Goal: Information Seeking & Learning: Learn about a topic

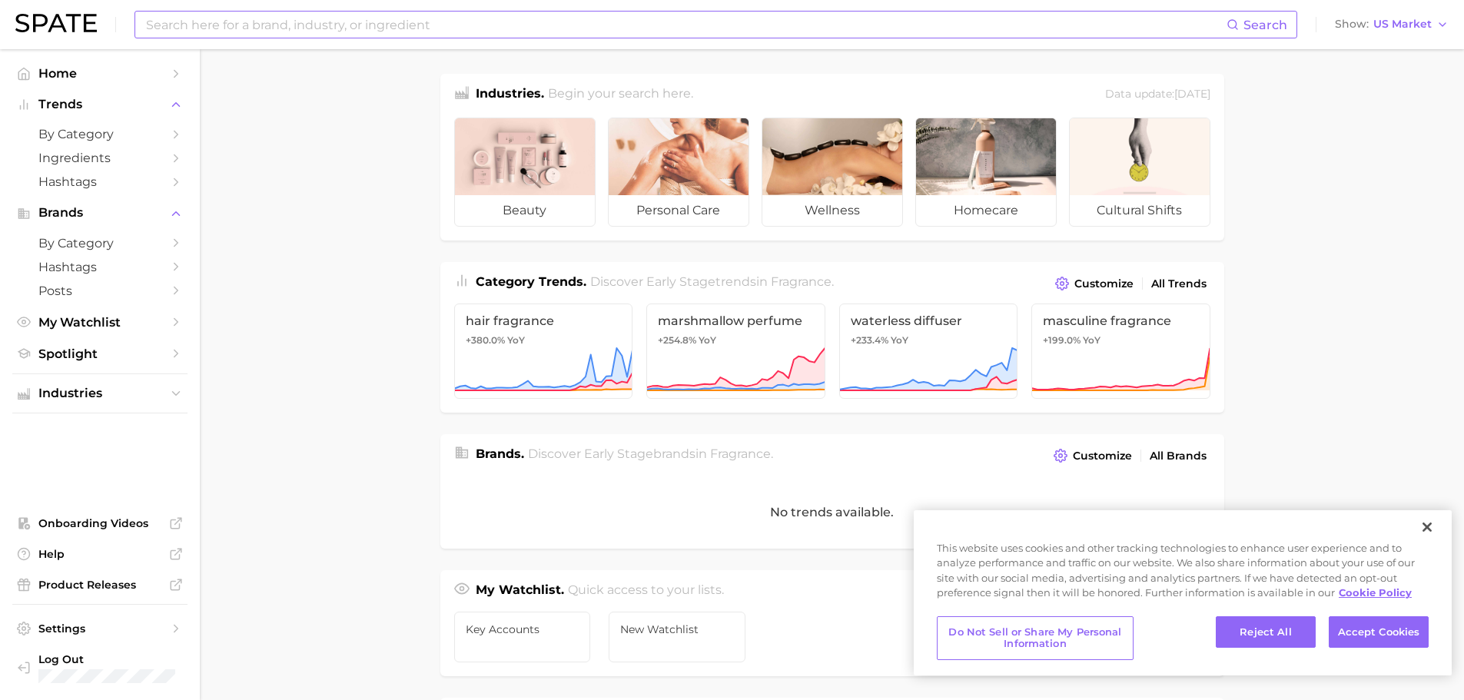
click at [1250, 16] on span "Search" at bounding box center [1257, 25] width 61 height 26
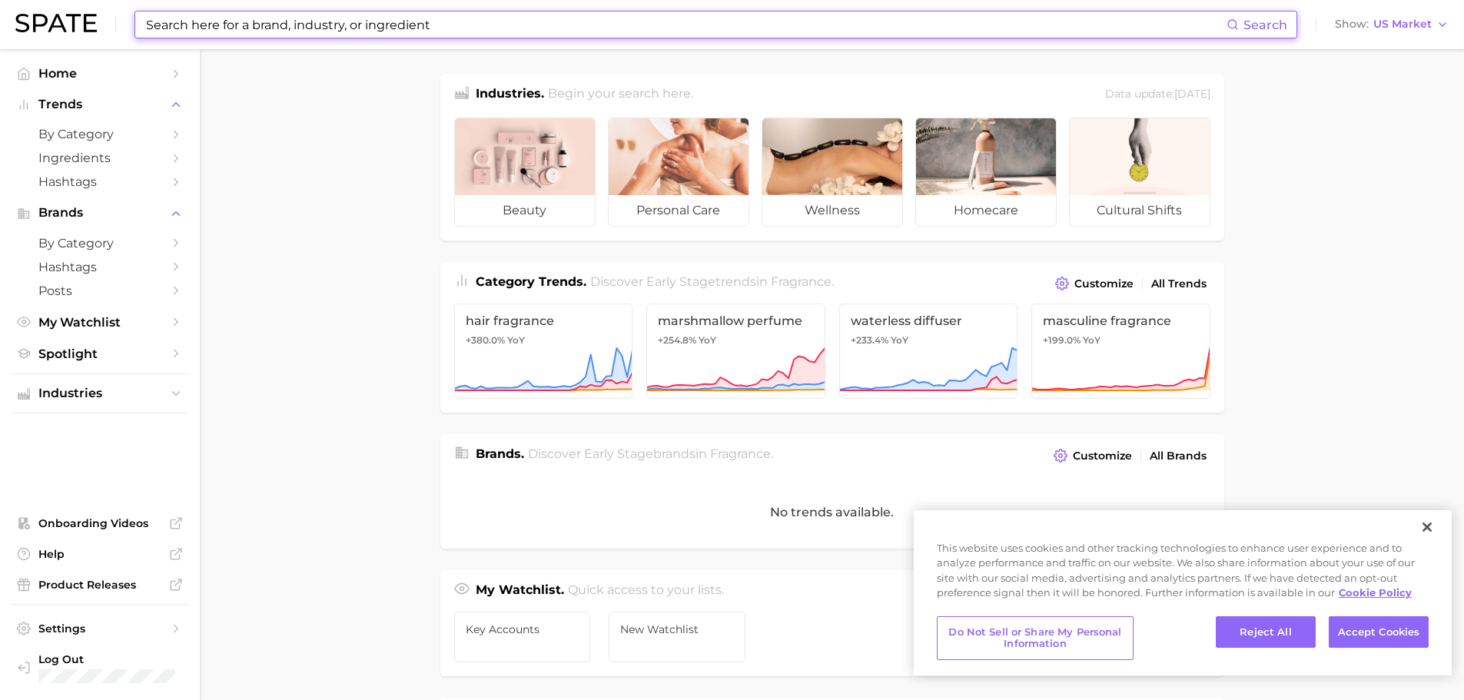
click at [1190, 19] on input at bounding box center [685, 25] width 1082 height 26
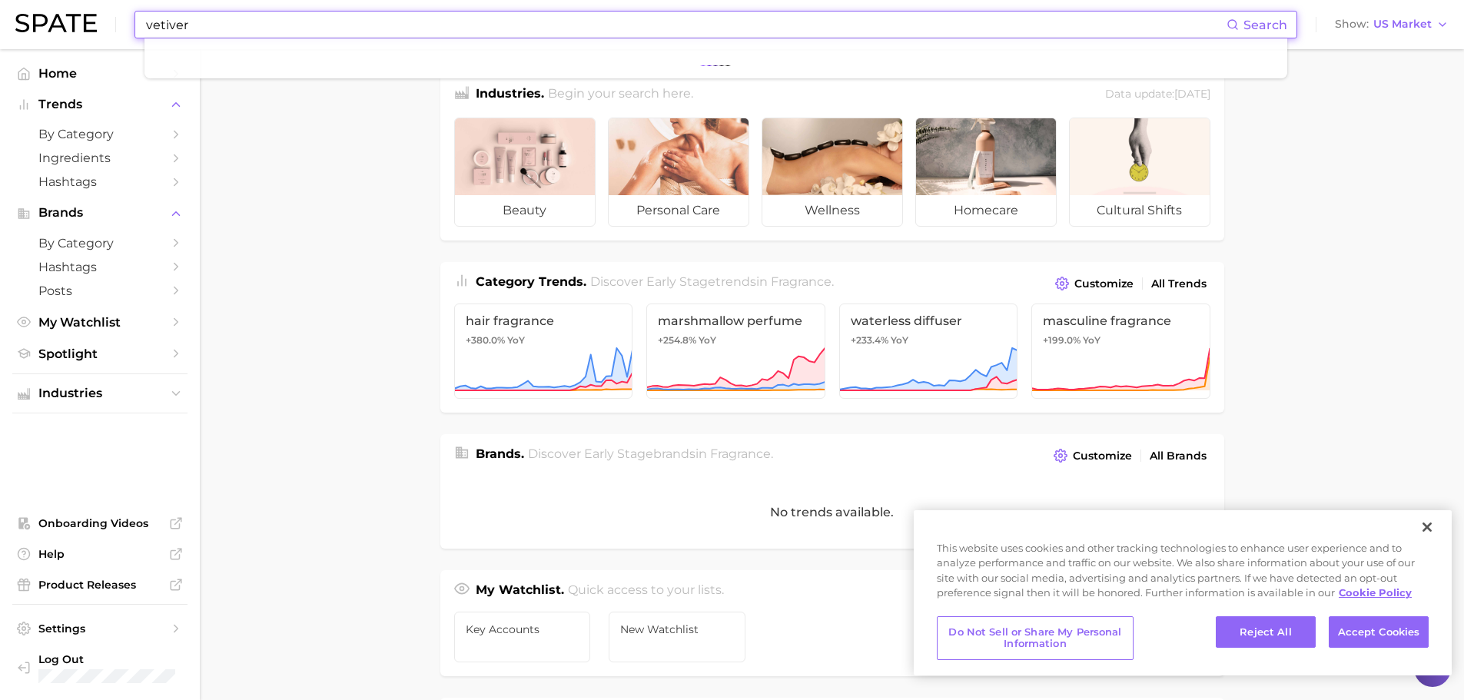
type input "vetiver"
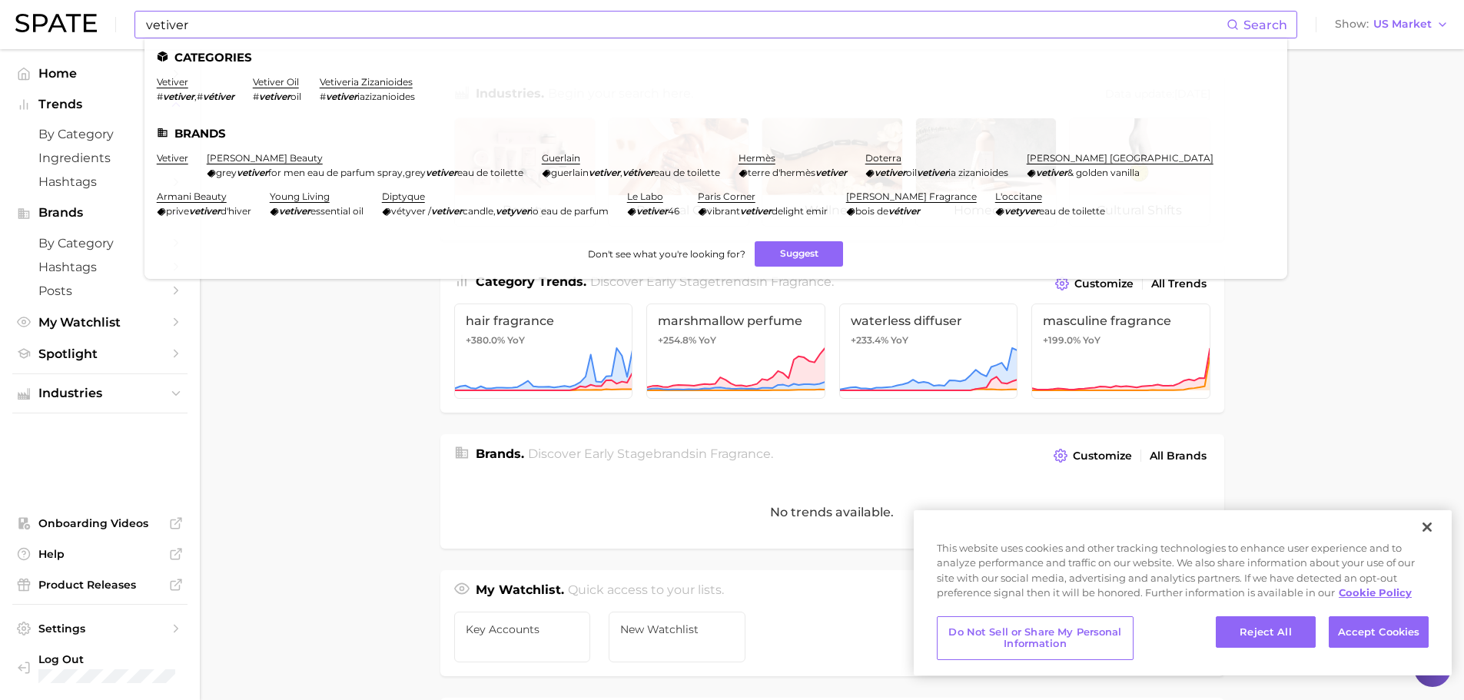
click at [168, 89] on li "vetiver # vetiver , # vétiver" at bounding box center [196, 89] width 78 height 26
click at [178, 82] on link "vetiver" at bounding box center [173, 82] width 32 height 12
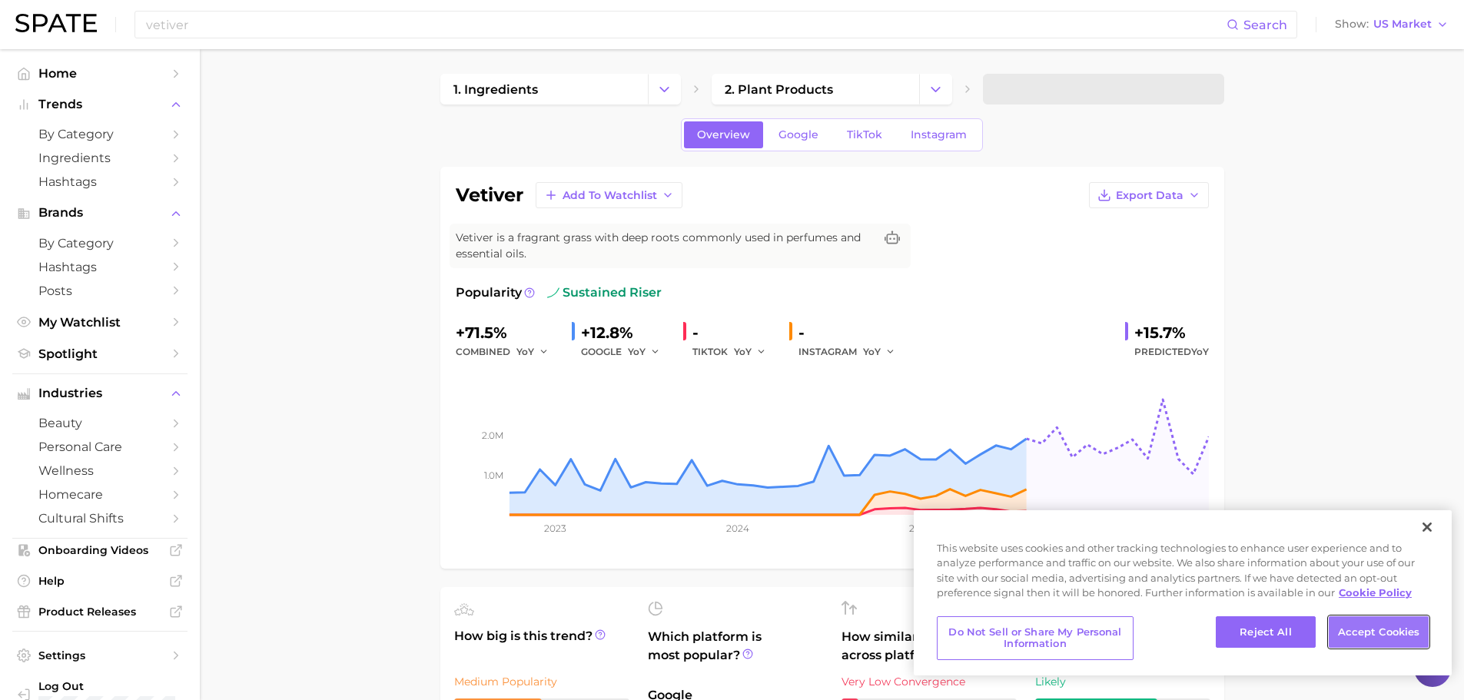
click at [1370, 629] on button "Accept Cookies" at bounding box center [1379, 632] width 100 height 32
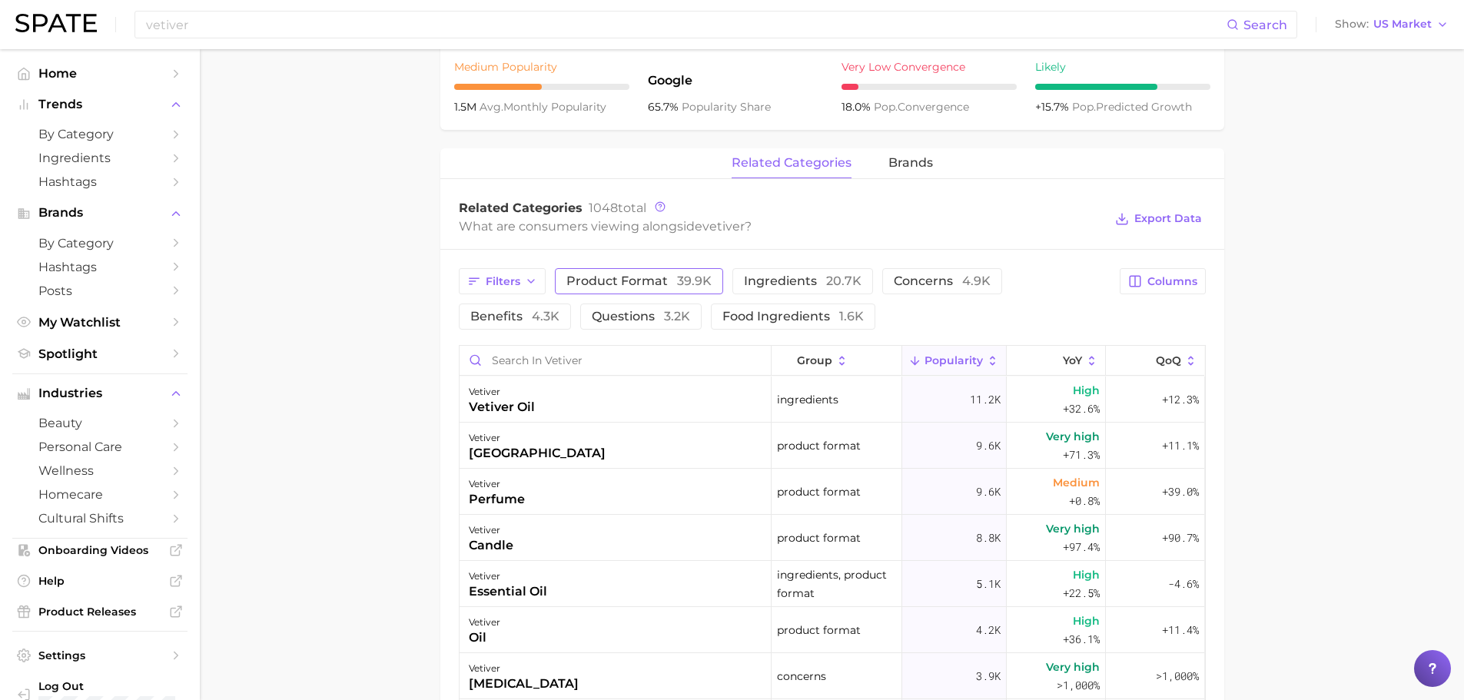
click at [700, 272] on button "product format 39.9k" at bounding box center [639, 281] width 168 height 26
